Goal: Information Seeking & Learning: Learn about a topic

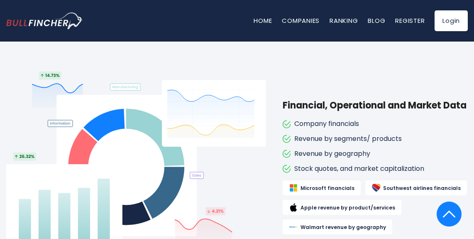
scroll to position [649, 0]
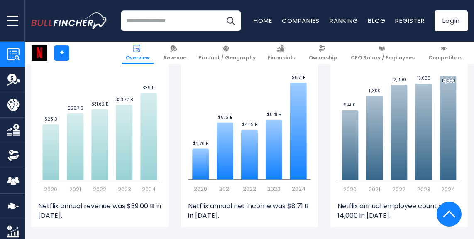
scroll to position [575, 0]
